Goal: Information Seeking & Learning: Find specific fact

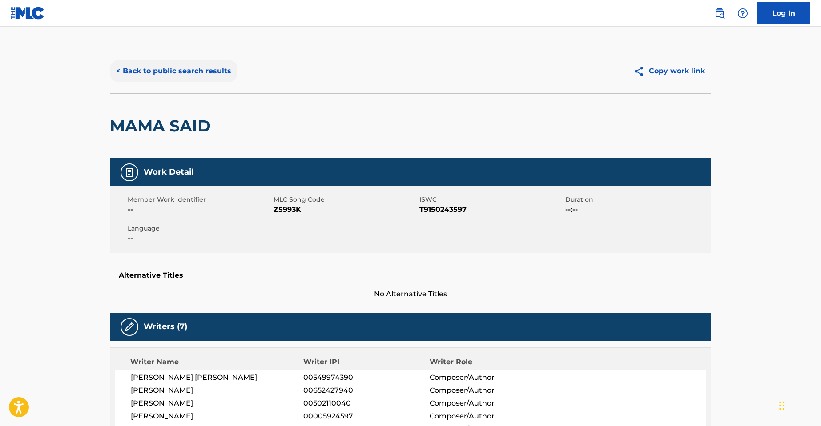
click at [141, 71] on button "< Back to public search results" at bounding box center [174, 71] width 128 height 22
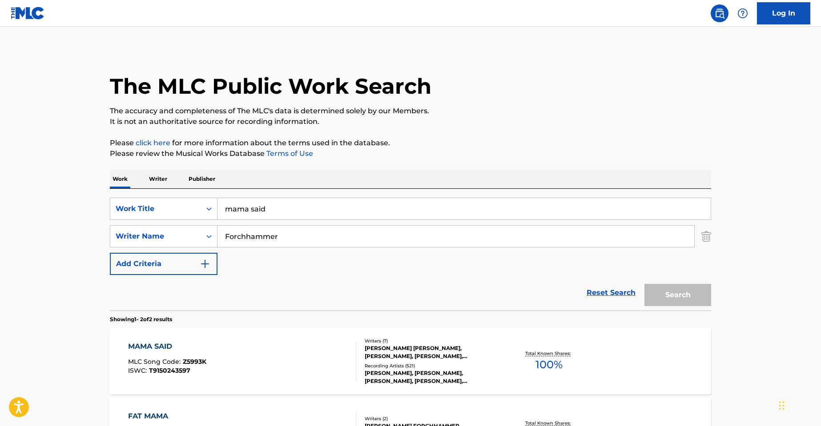
scroll to position [76, 0]
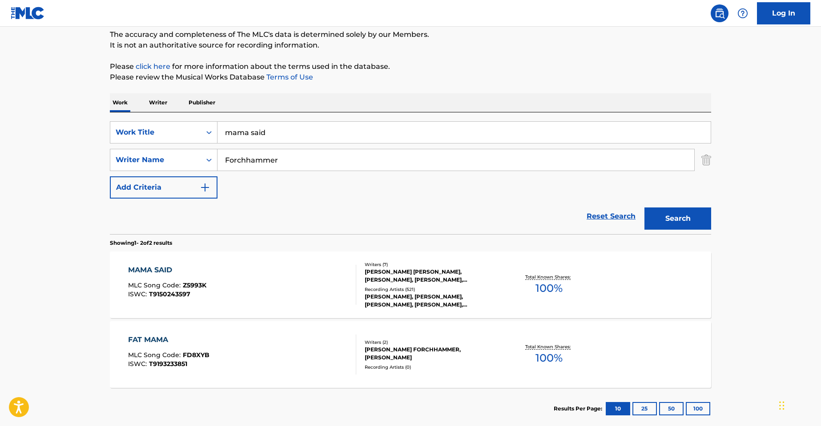
drag, startPoint x: 229, startPoint y: 128, endPoint x: 169, endPoint y: 114, distance: 62.0
click at [162, 118] on div "SearchWithCriteriabce7518c-fa48-4dca-b983-a5f3c6812626 Work Title mama said Sea…" at bounding box center [410, 174] width 601 height 122
type input "h"
type input "the hussle way"
click at [707, 160] on img "Search Form" at bounding box center [706, 160] width 10 height 22
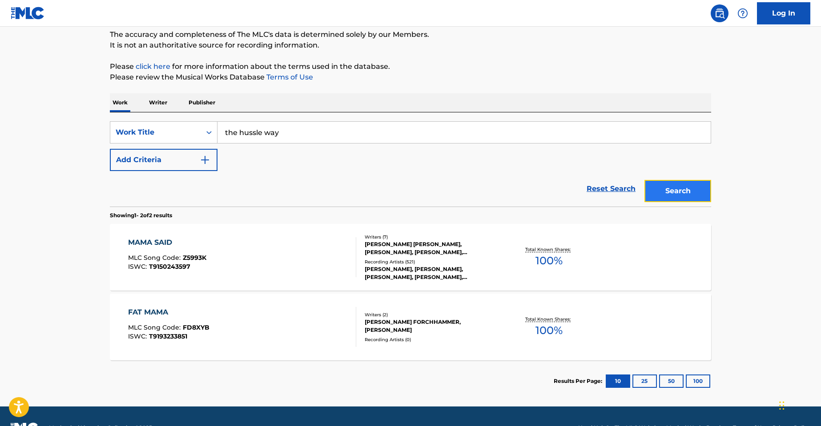
click at [679, 192] on button "Search" at bounding box center [677, 191] width 67 height 22
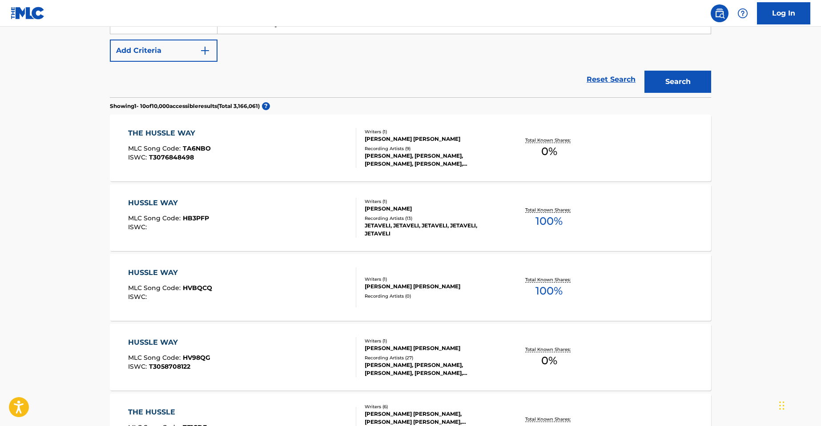
scroll to position [267, 0]
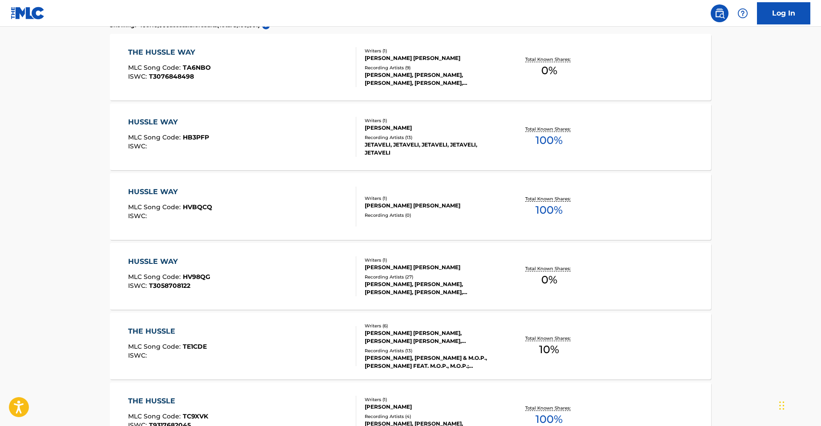
click at [405, 282] on div "[PERSON_NAME], [PERSON_NAME], [PERSON_NAME], [PERSON_NAME], [PERSON_NAME]" at bounding box center [432, 289] width 134 height 16
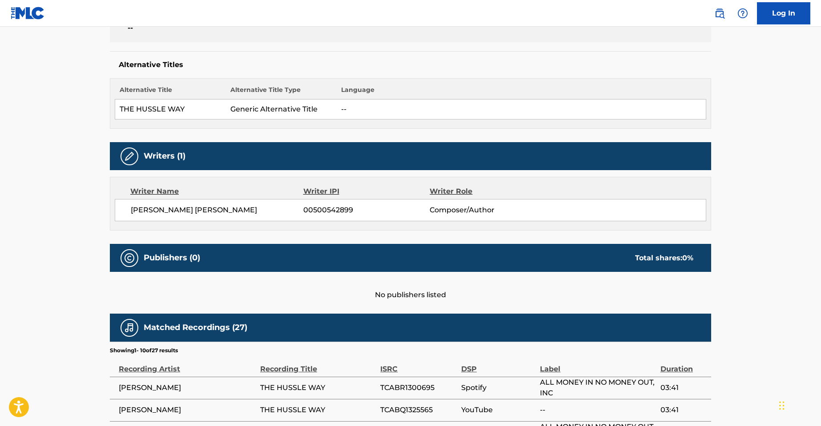
scroll to position [400, 0]
